Goal: Task Accomplishment & Management: Complete application form

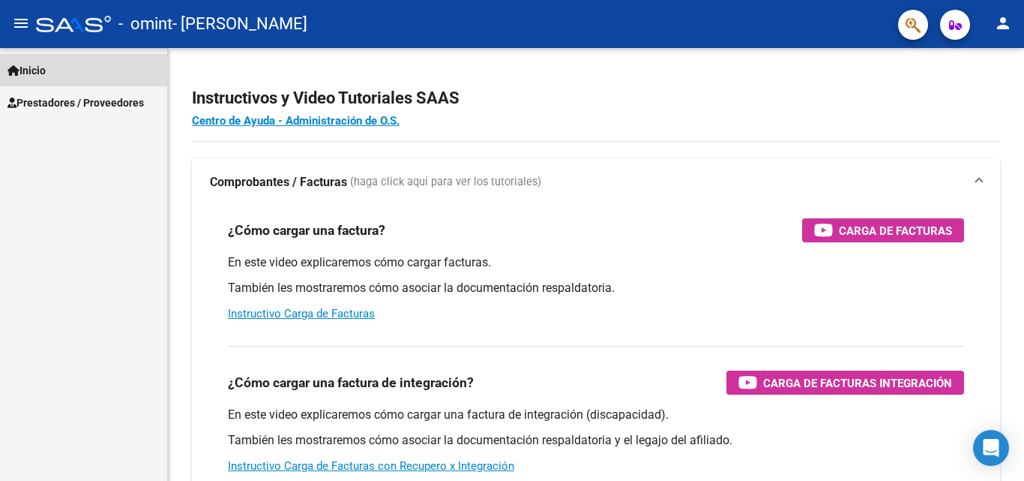
click at [46, 69] on span "Inicio" at bounding box center [26, 70] width 38 height 16
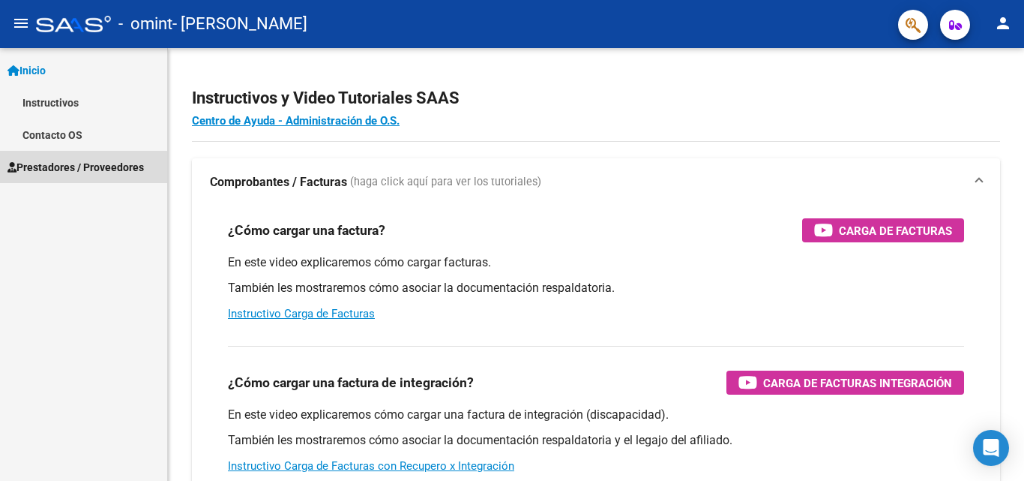
click at [76, 168] on span "Prestadores / Proveedores" at bounding box center [75, 167] width 136 height 16
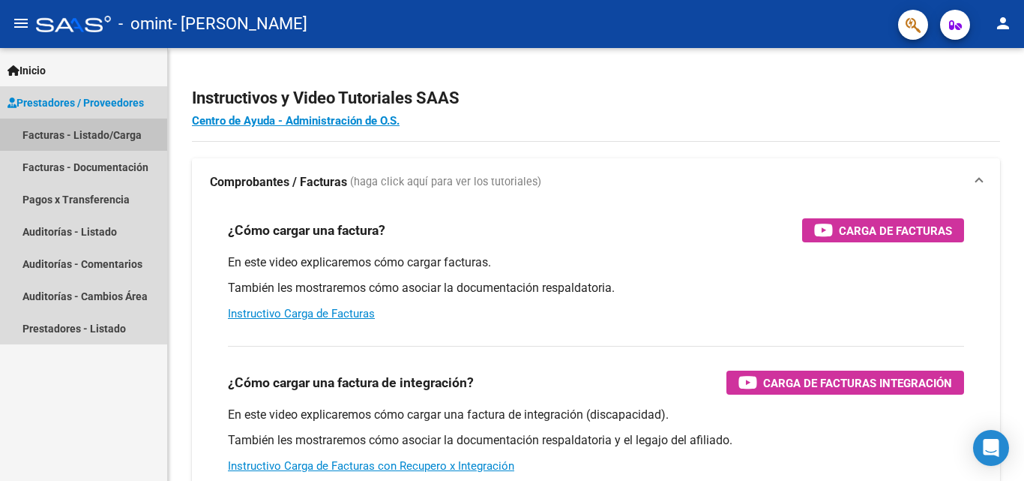
click at [101, 134] on link "Facturas - Listado/Carga" at bounding box center [83, 134] width 167 height 32
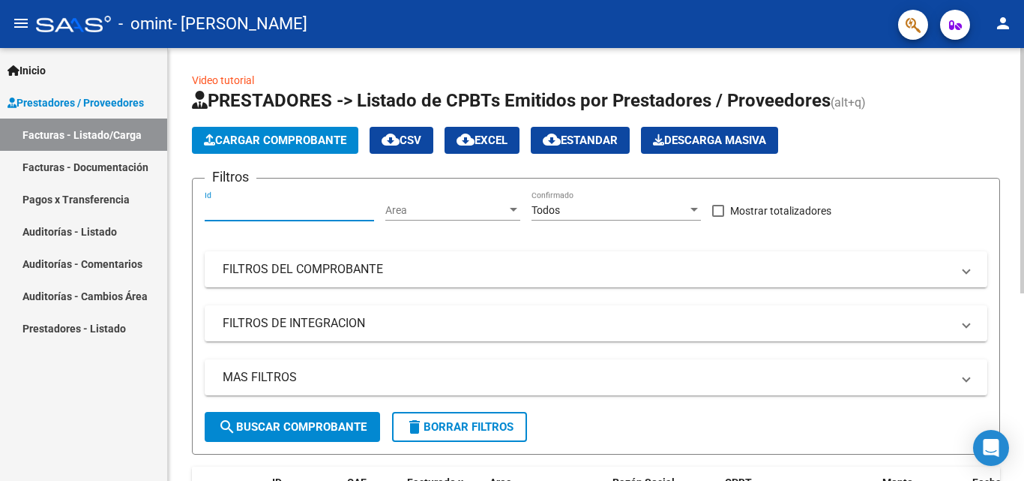
click at [300, 207] on input "Id" at bounding box center [289, 210] width 169 height 13
click at [289, 135] on span "Cargar Comprobante" at bounding box center [275, 139] width 142 height 13
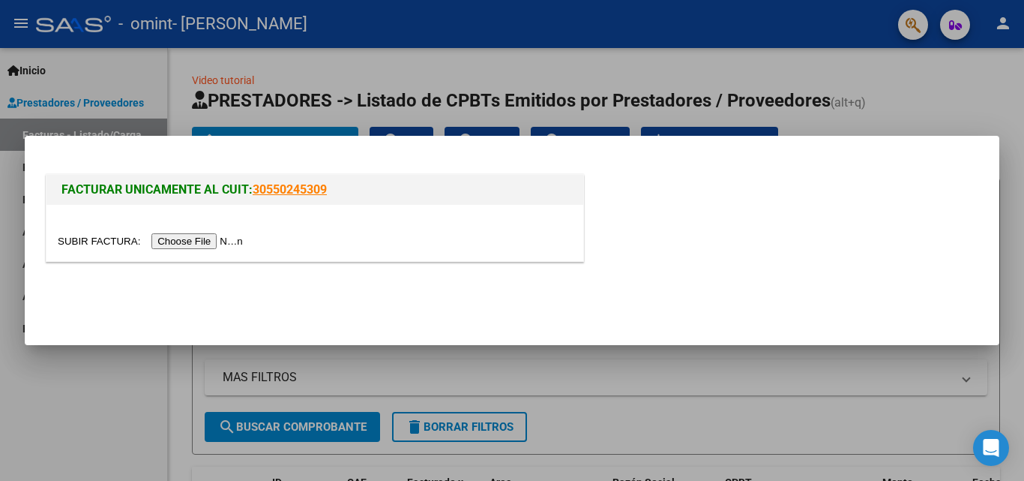
click at [179, 241] on input "file" at bounding box center [153, 241] width 190 height 16
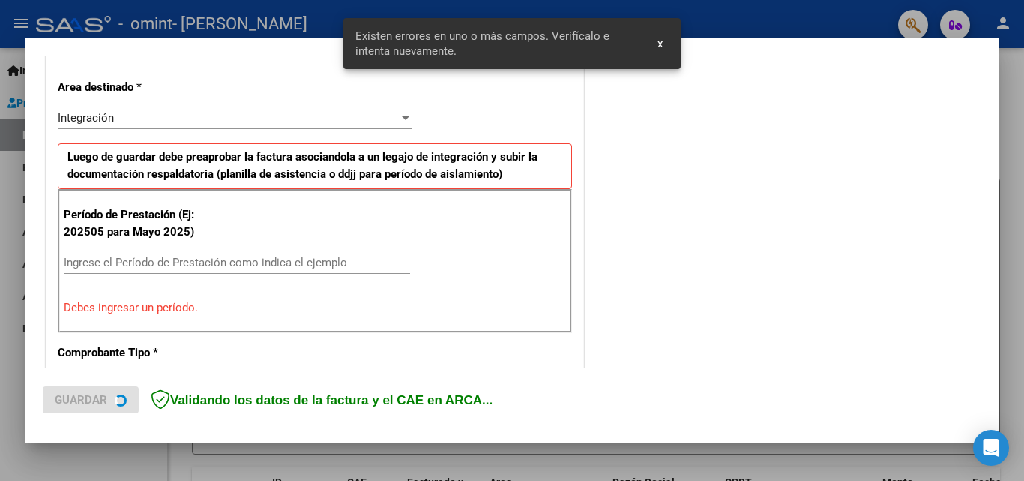
scroll to position [338, 0]
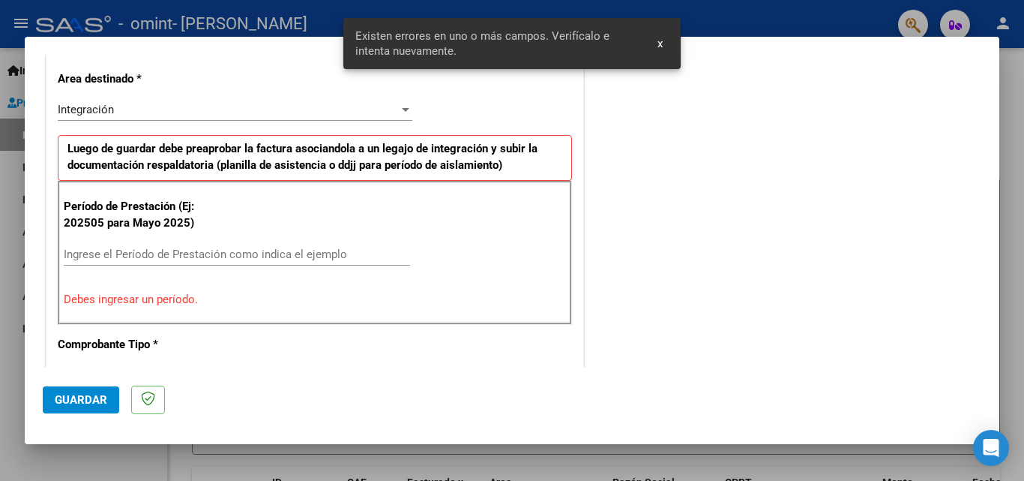
click at [152, 253] on input "Ingrese el Período de Prestación como indica el ejemplo" at bounding box center [237, 253] width 346 height 13
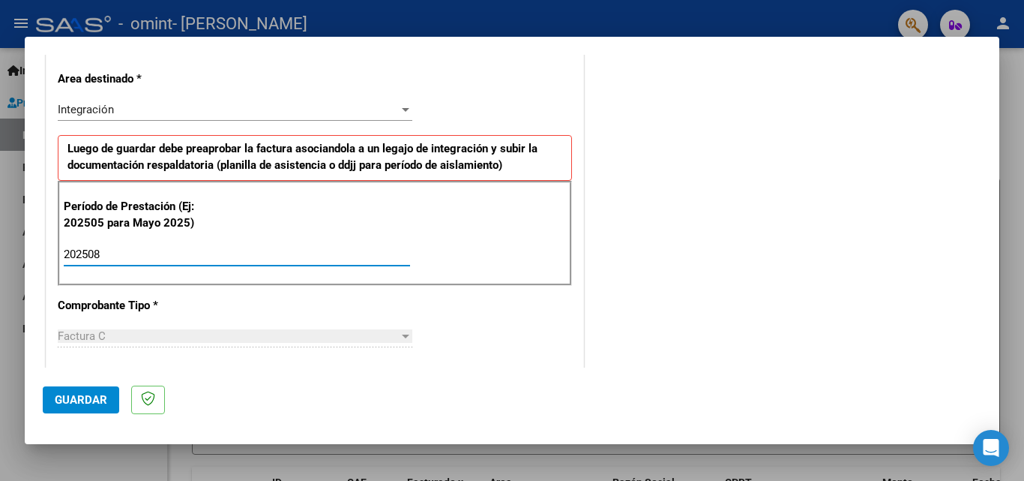
type input "202508"
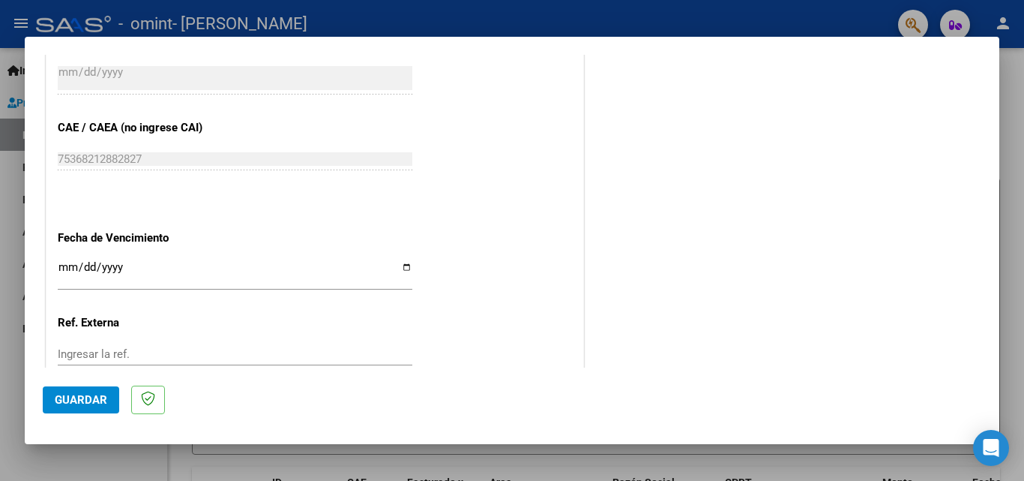
scroll to position [938, 0]
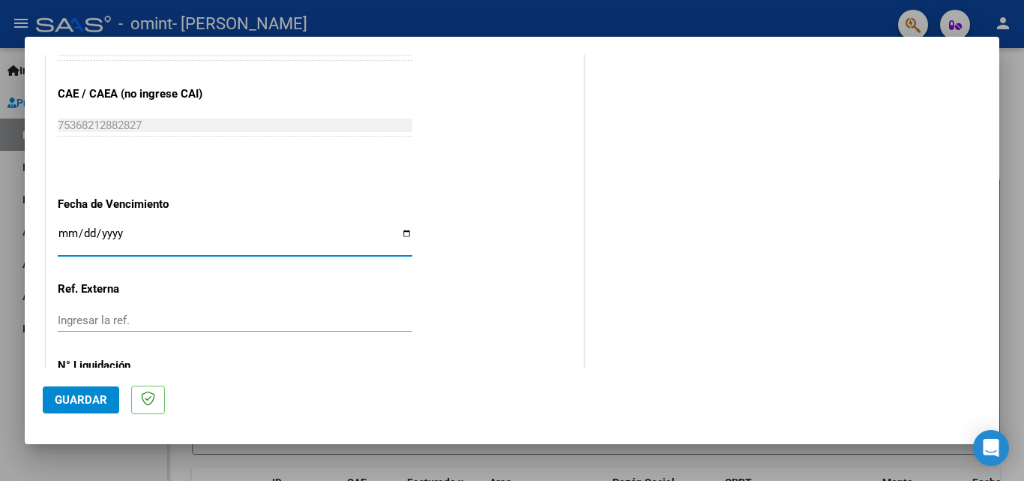
click at [406, 231] on input "Ingresar la fecha" at bounding box center [235, 239] width 355 height 24
type input "[DATE]"
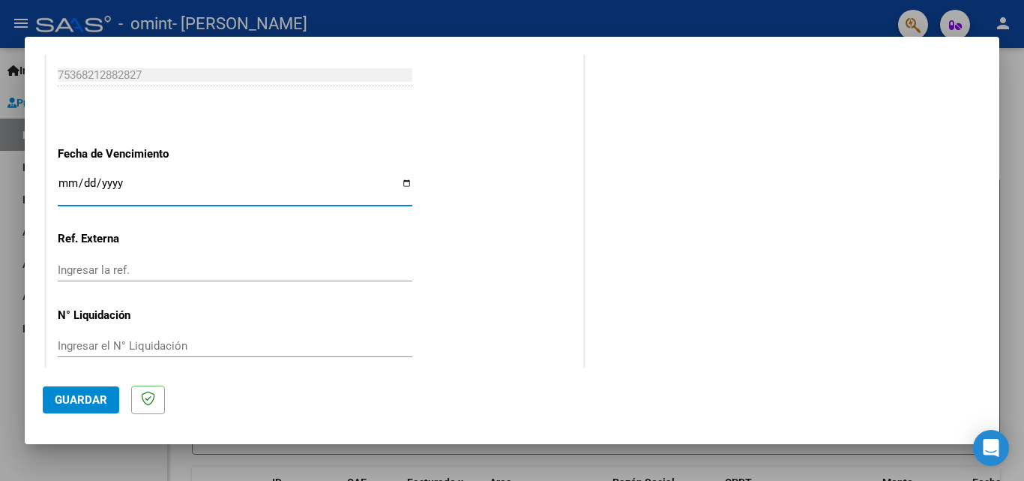
scroll to position [1007, 0]
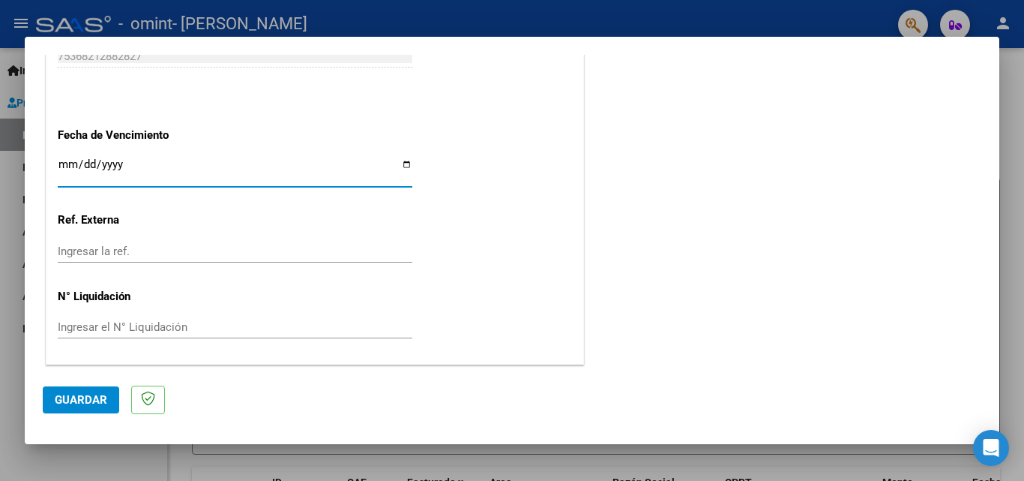
click at [80, 390] on button "Guardar" at bounding box center [81, 399] width 76 height 27
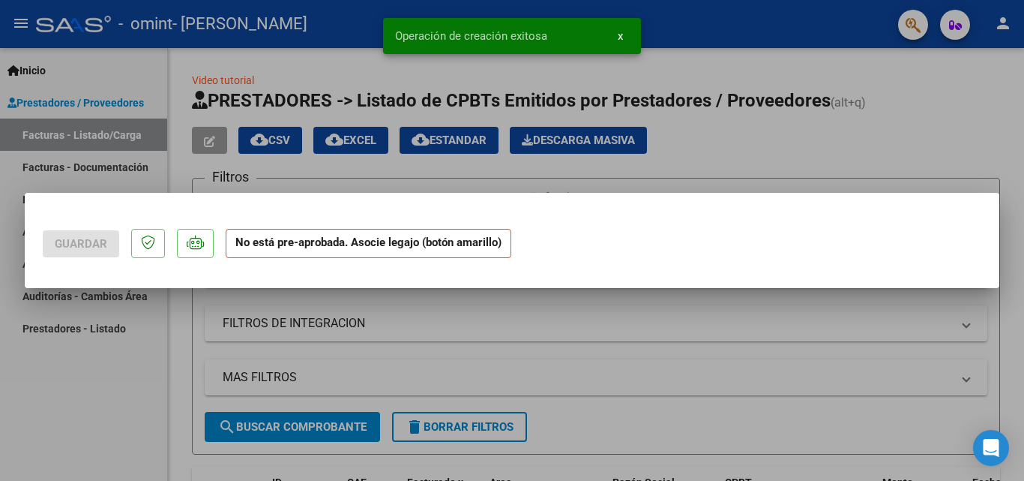
scroll to position [0, 0]
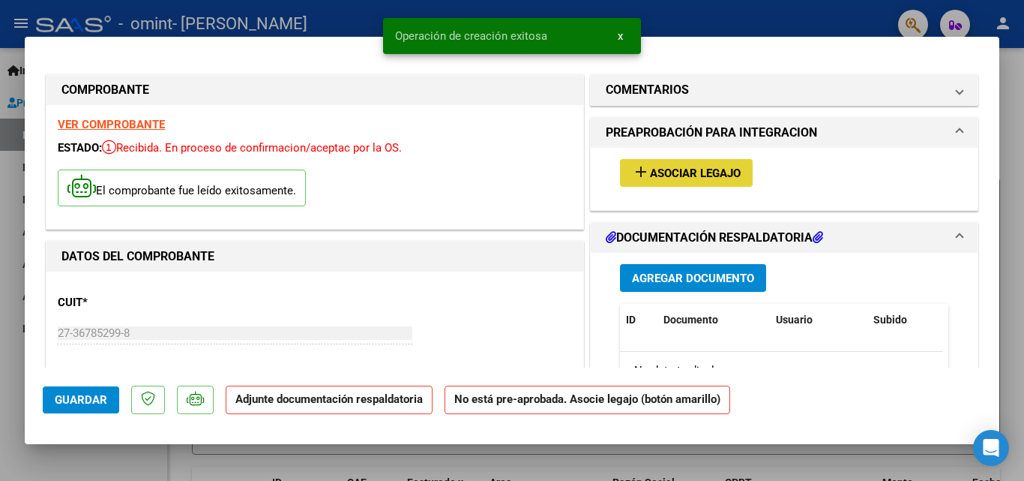
click at [637, 173] on mat-icon "add" at bounding box center [641, 172] width 18 height 18
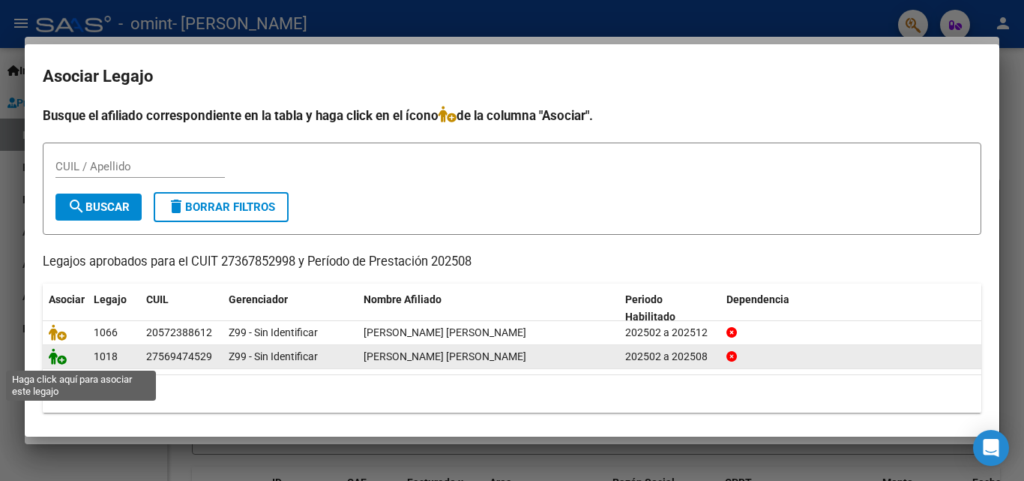
click at [53, 358] on icon at bounding box center [58, 356] width 18 height 16
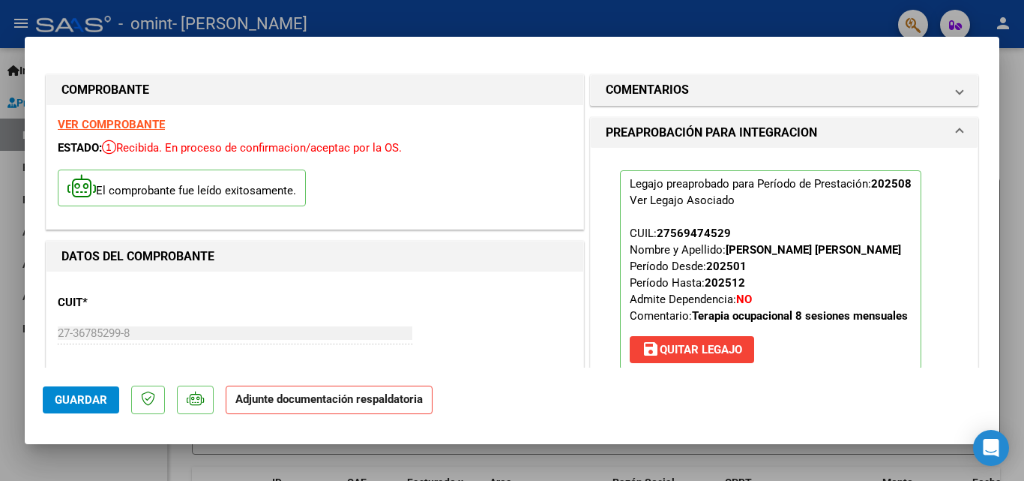
click at [252, 403] on strong "Adjunte documentación respaldatoria" at bounding box center [328, 398] width 187 height 13
click at [88, 395] on span "Guardar" at bounding box center [81, 399] width 52 height 13
click at [91, 397] on span "Guardar" at bounding box center [81, 399] width 52 height 13
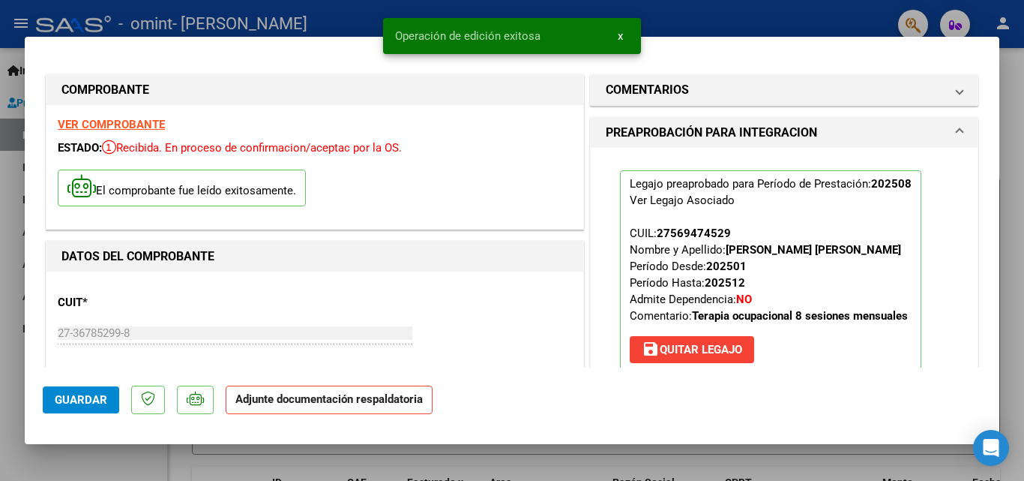
click at [1011, 178] on div at bounding box center [512, 240] width 1024 height 481
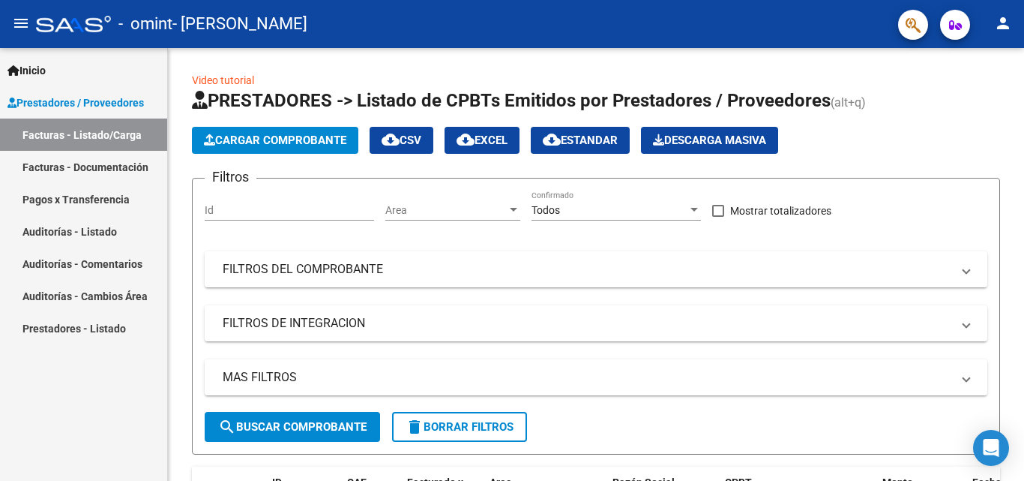
click at [78, 165] on link "Facturas - Documentación" at bounding box center [83, 167] width 167 height 32
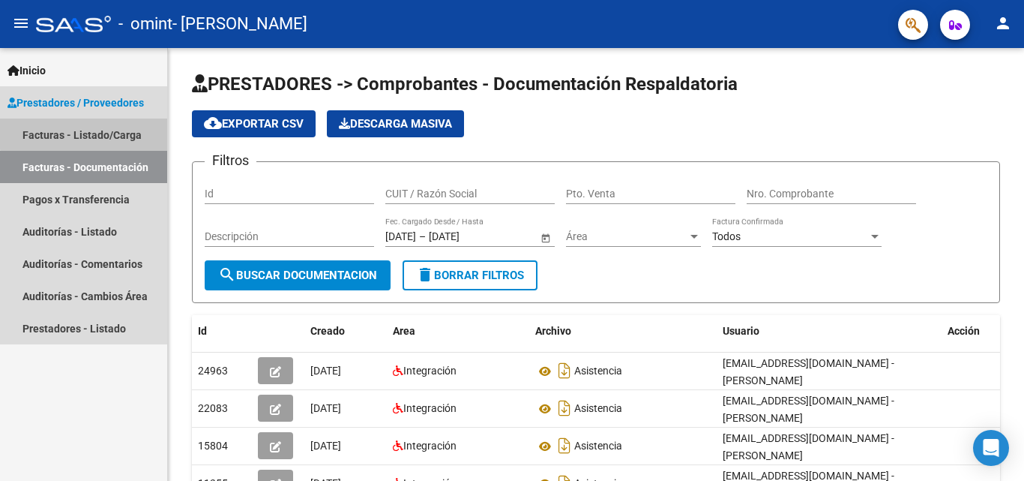
click at [124, 130] on link "Facturas - Listado/Carga" at bounding box center [83, 134] width 167 height 32
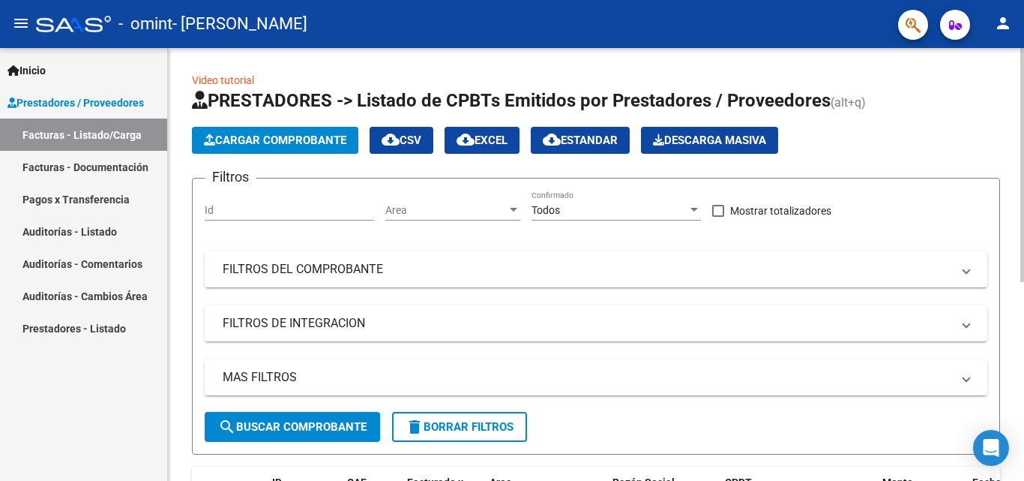
scroll to position [150, 0]
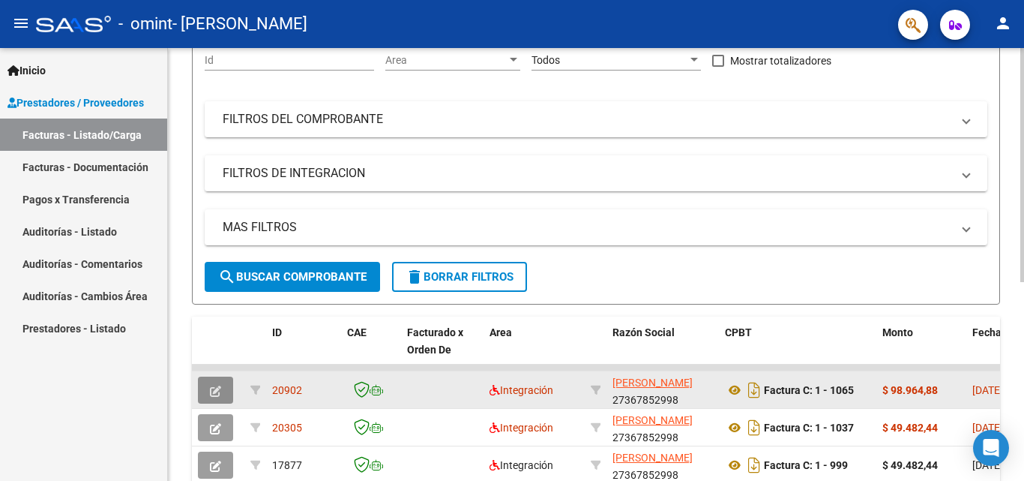
click at [223, 390] on button "button" at bounding box center [215, 389] width 35 height 27
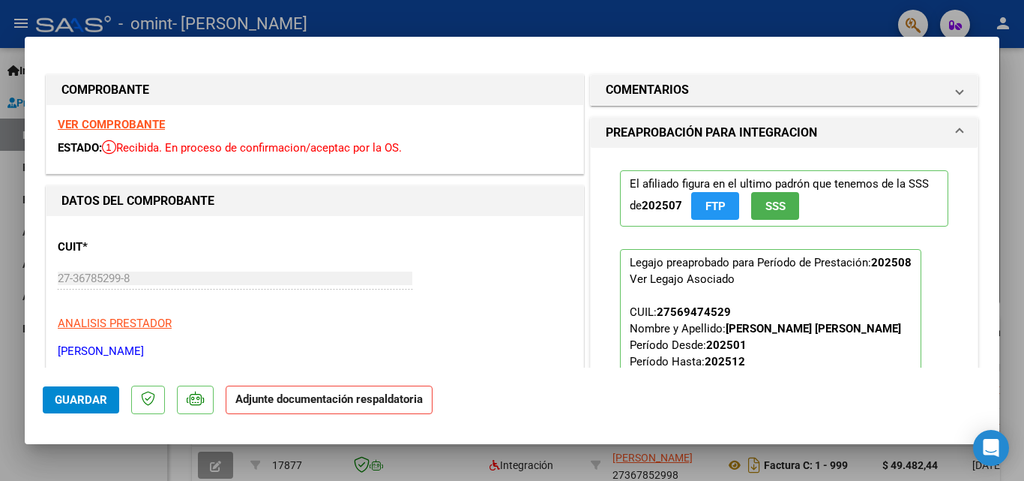
click at [325, 406] on p "Adjunte documentación respaldatoria" at bounding box center [329, 399] width 207 height 29
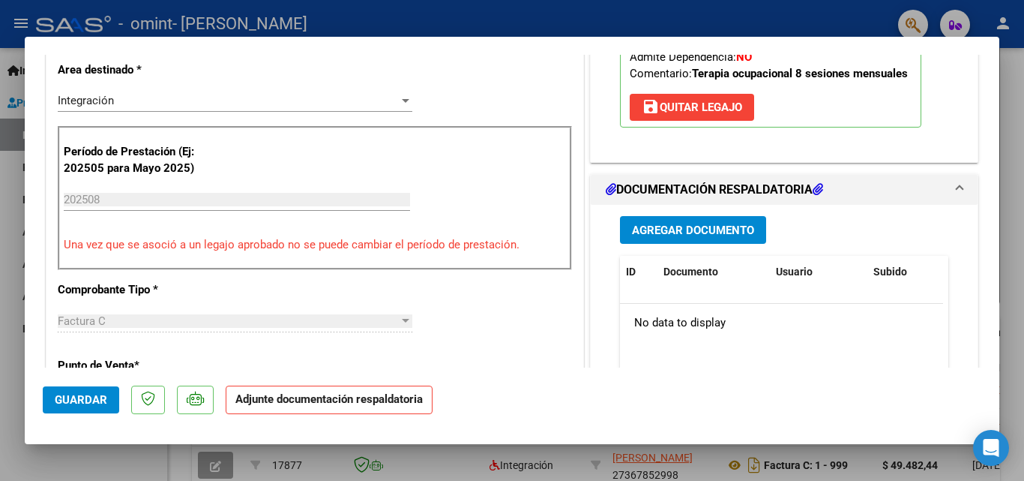
scroll to position [375, 0]
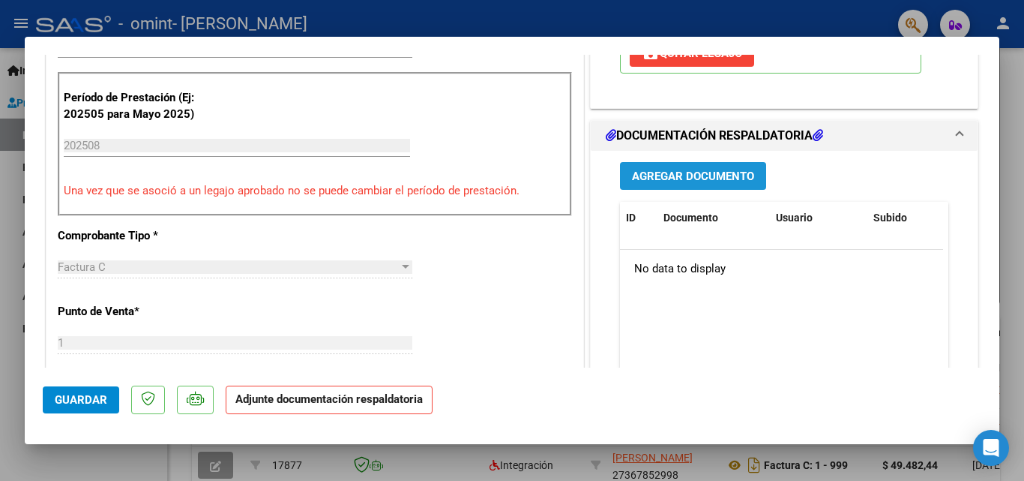
click at [670, 181] on span "Agregar Documento" at bounding box center [693, 175] width 122 height 13
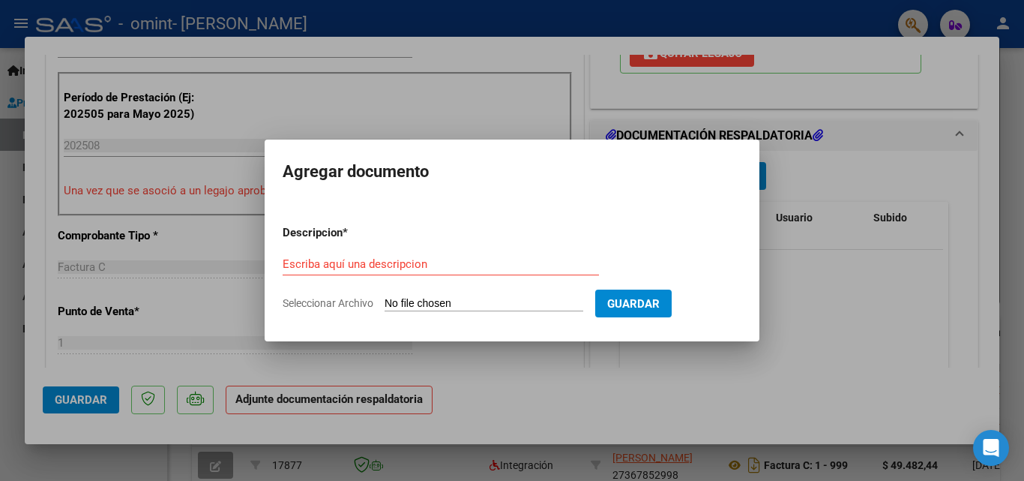
click at [415, 300] on input "Seleccionar Archivo" at bounding box center [484, 304] width 199 height 14
type input "C:\fakepath\[PERSON_NAME].pdf"
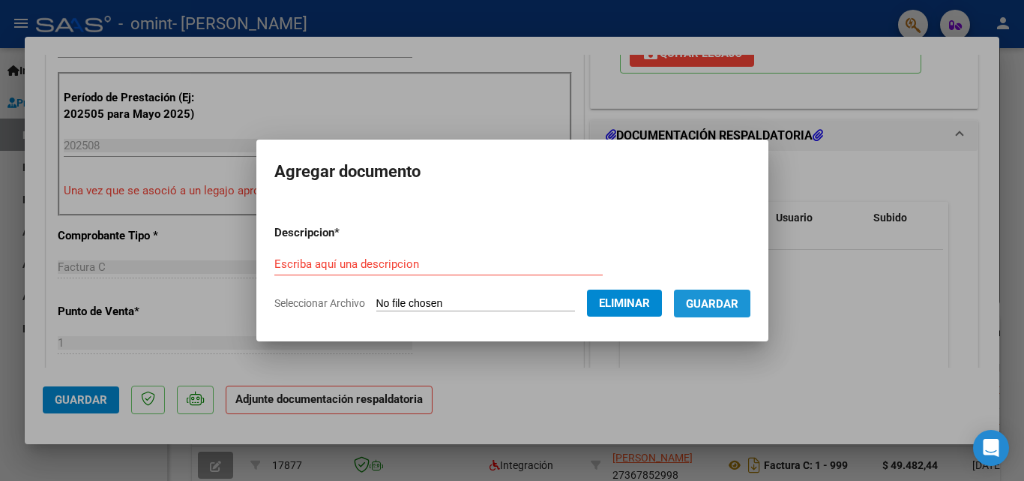
click at [706, 300] on span "Guardar" at bounding box center [712, 303] width 52 height 13
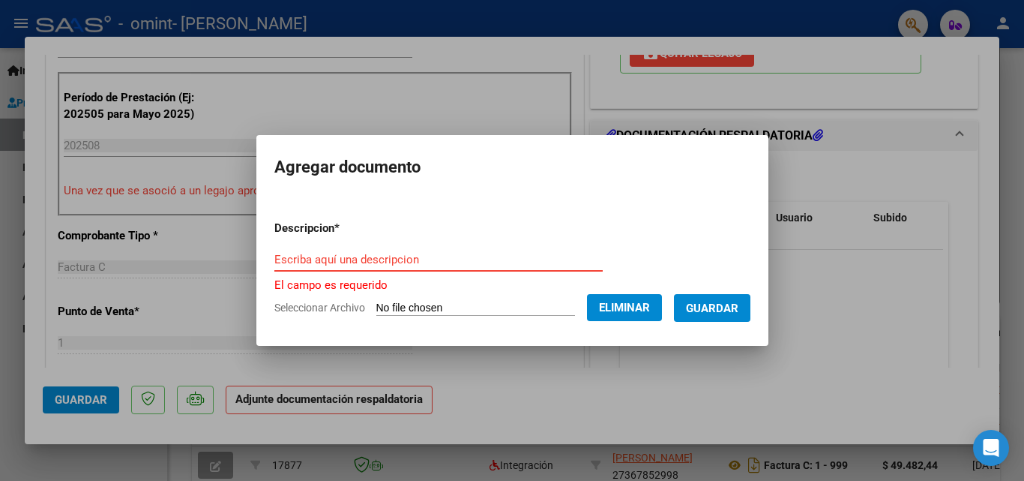
drag, startPoint x: 348, startPoint y: 262, endPoint x: 370, endPoint y: 259, distance: 21.9
click at [351, 262] on input "Escriba aquí una descripcion" at bounding box center [438, 259] width 328 height 13
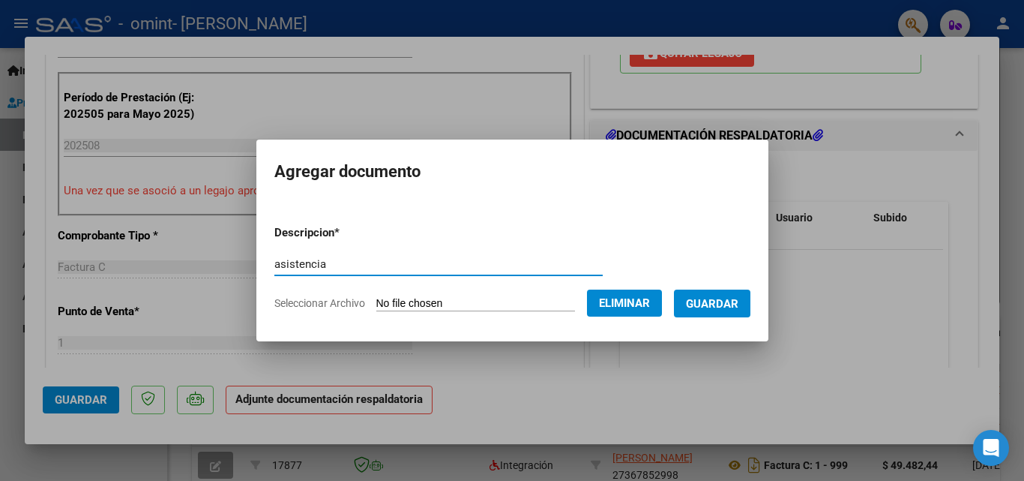
type input "asistencia"
click at [739, 299] on span "Guardar" at bounding box center [712, 303] width 52 height 13
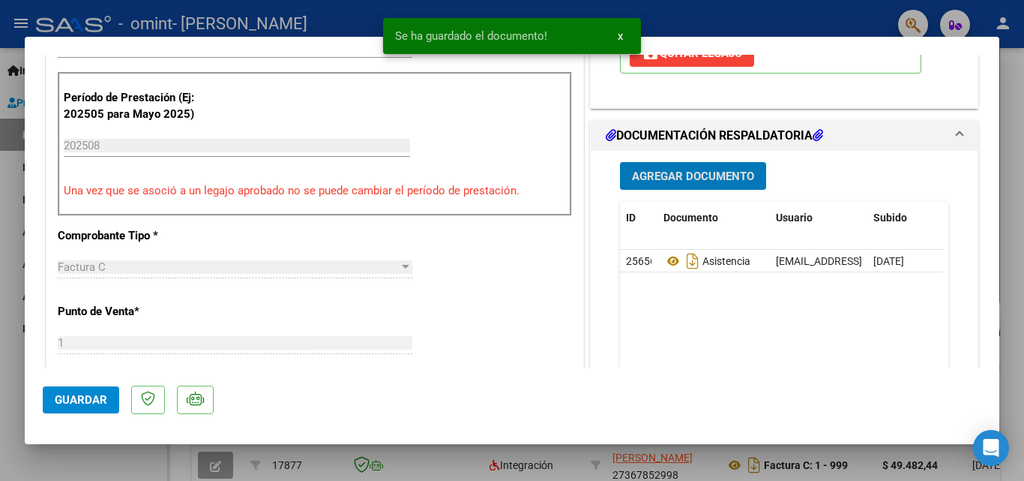
click at [766, 352] on datatable-body "25656 Asistencia [EMAIL_ADDRESS][DOMAIN_NAME] - [PERSON_NAME] [DATE]" at bounding box center [781, 319] width 323 height 139
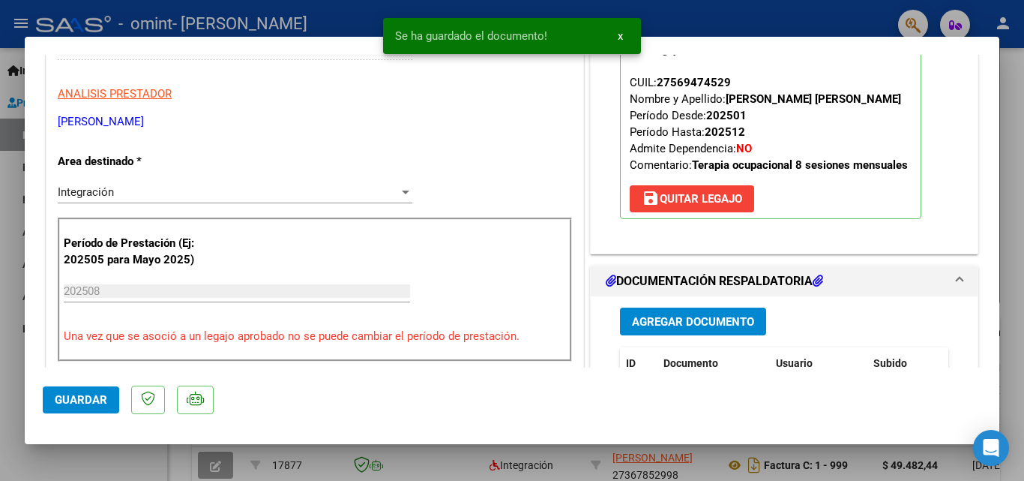
scroll to position [300, 0]
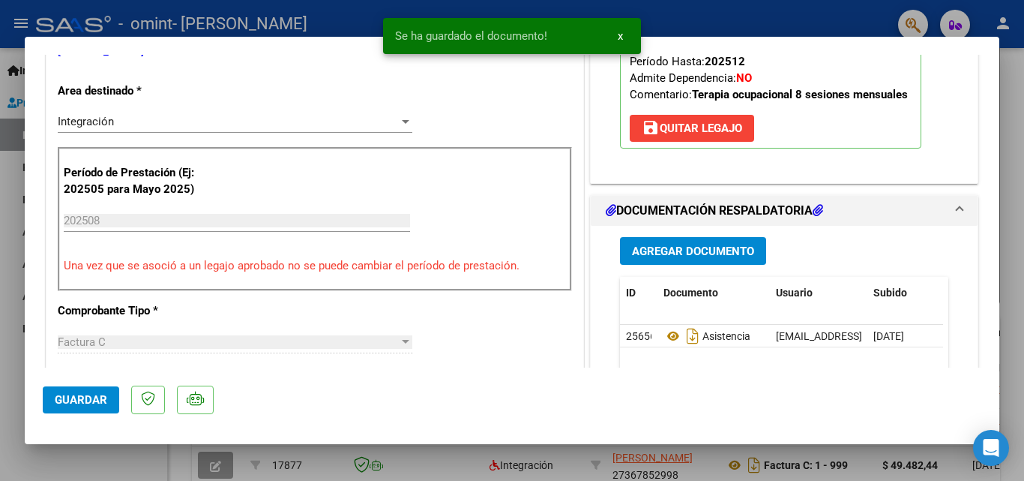
click at [91, 403] on span "Guardar" at bounding box center [81, 399] width 52 height 13
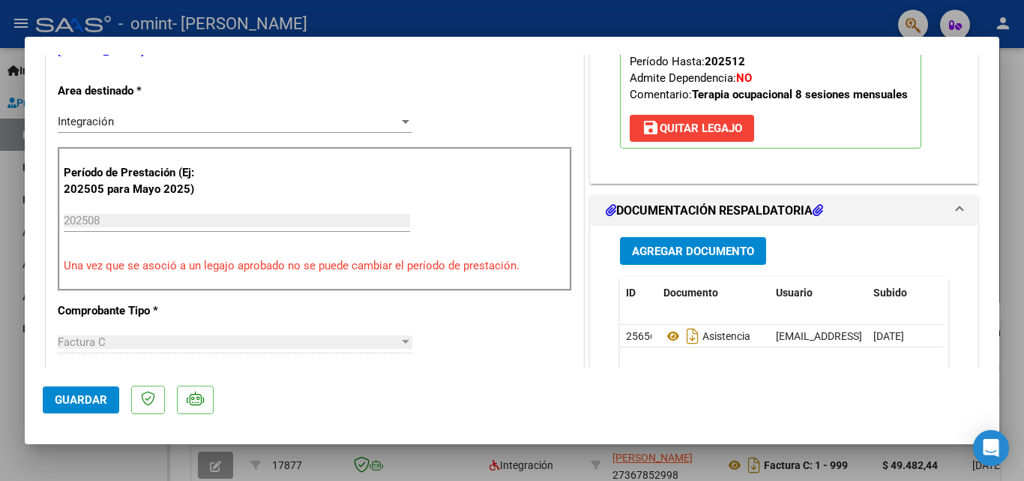
click at [1016, 127] on div at bounding box center [512, 240] width 1024 height 481
type input "$ 0,00"
